Goal: Navigation & Orientation: Find specific page/section

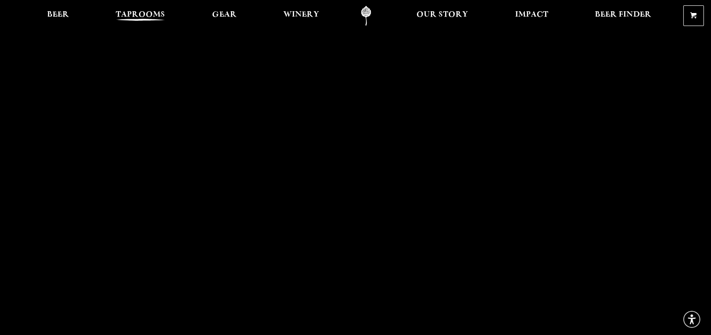
click at [152, 16] on span "Taprooms" at bounding box center [140, 14] width 49 height 7
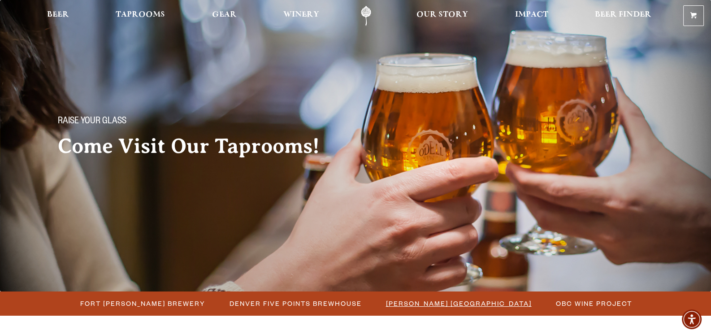
click at [425, 299] on span "[PERSON_NAME] [GEOGRAPHIC_DATA]" at bounding box center [459, 303] width 146 height 13
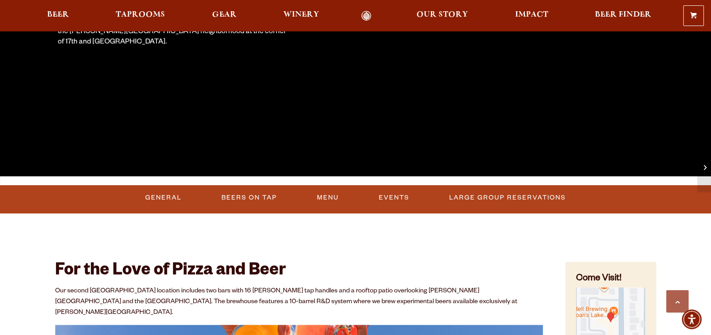
scroll to position [403, 0]
